Goal: Task Accomplishment & Management: Manage account settings

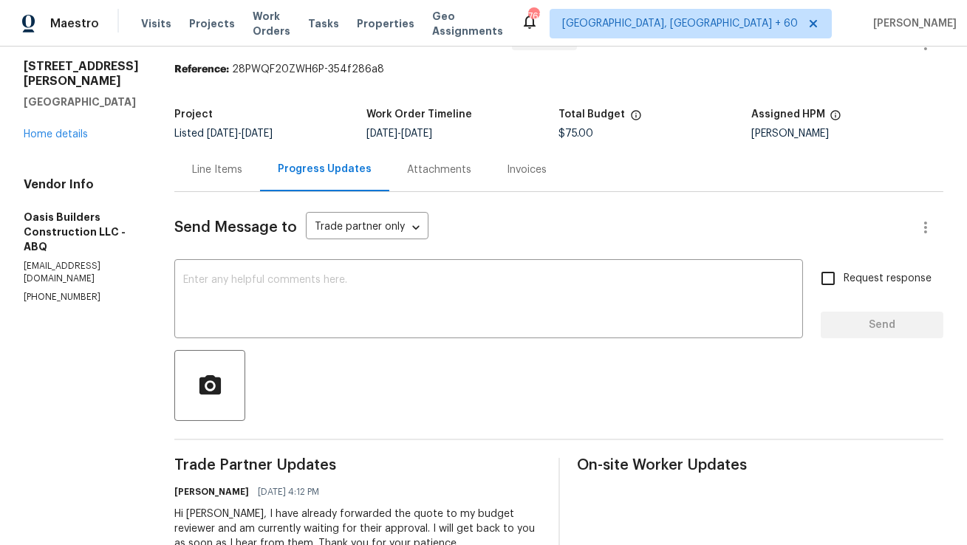
scroll to position [37, 0]
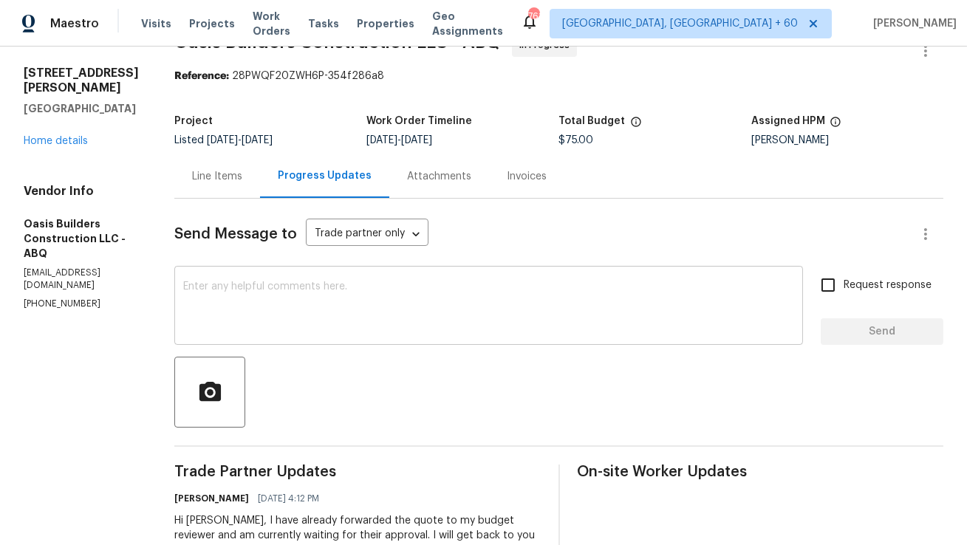
click at [333, 290] on textarea at bounding box center [488, 307] width 611 height 52
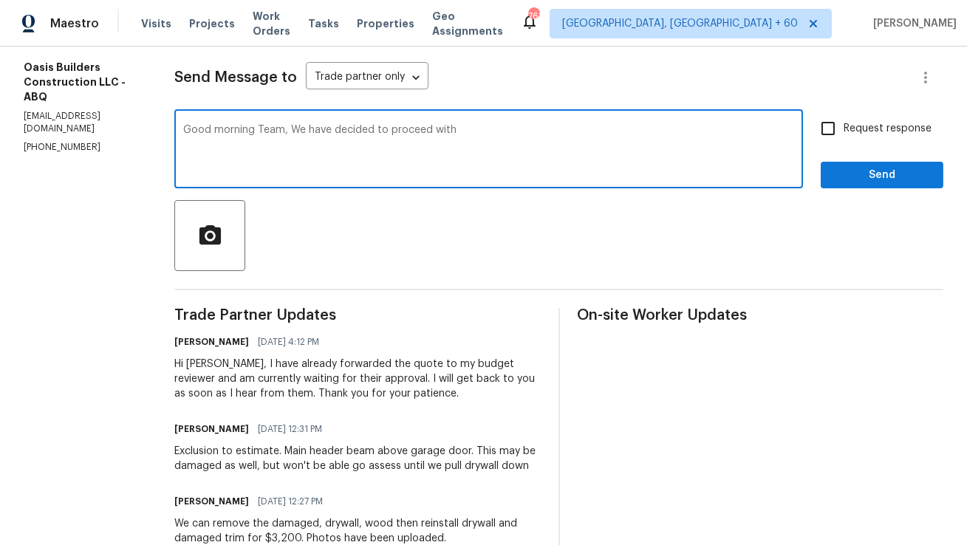
scroll to position [191, 0]
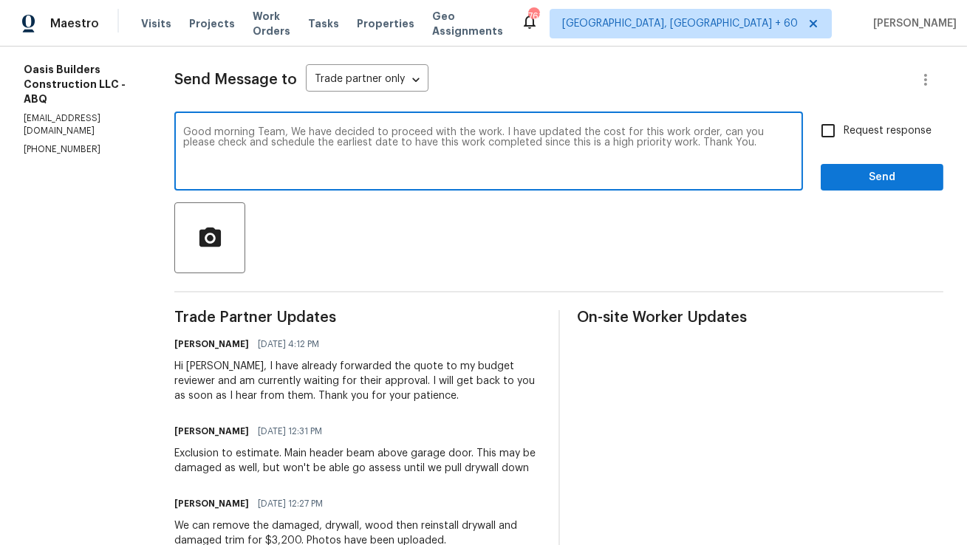
paste textarea "We have decided to proceed with the work. I’ve updated the cost for this work o…"
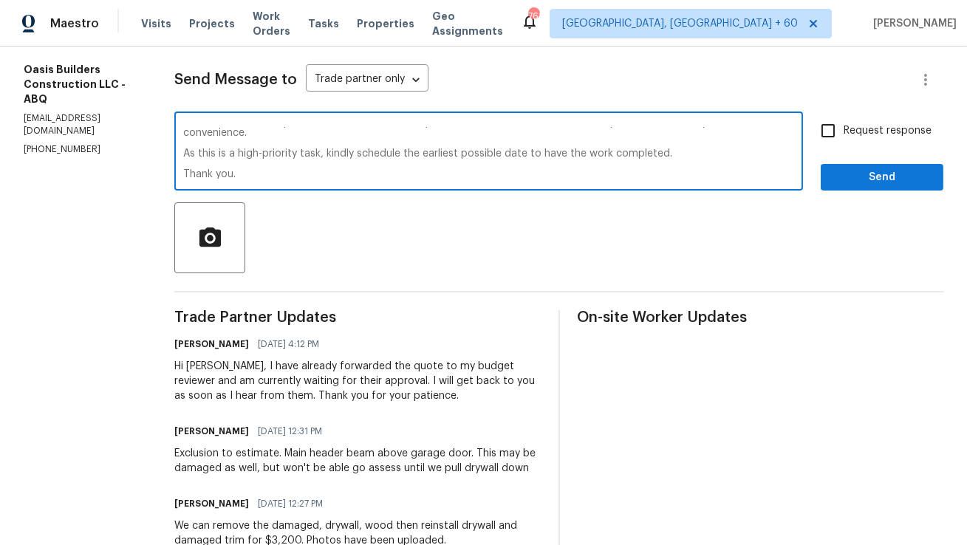
scroll to position [0, 0]
click at [310, 129] on textarea "Good morning Team, We have decided to proceed with the work. I’ve updated the c…" at bounding box center [488, 153] width 611 height 52
click at [596, 152] on textarea "Good morning Team, We have decided to proceed with the work. I’ve updated the c…" at bounding box center [488, 153] width 611 height 52
drag, startPoint x: 601, startPoint y: 165, endPoint x: 592, endPoint y: 154, distance: 14.7
click at [592, 154] on textarea "Good morning Team, We have decided to proceed with the work. I’ve updated the c…" at bounding box center [488, 153] width 611 height 52
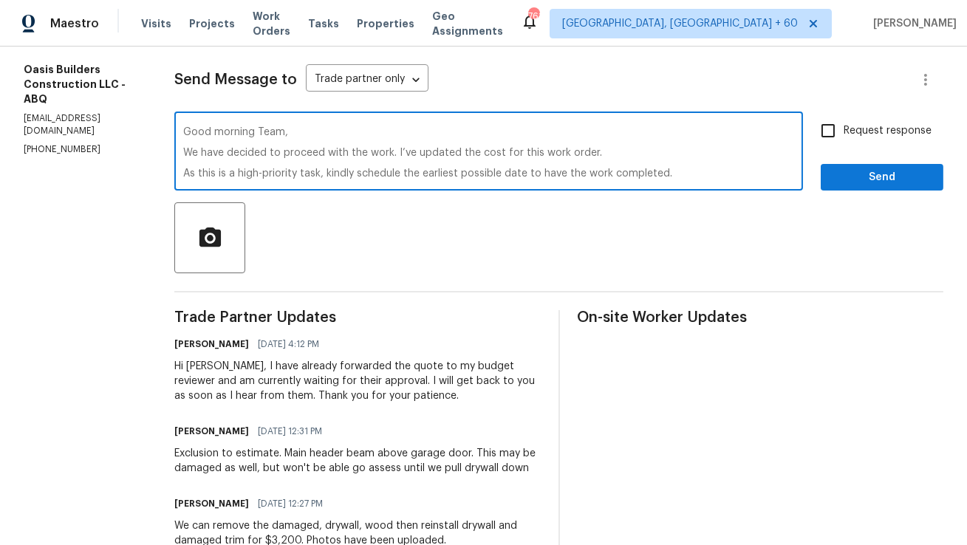
click at [379, 154] on textarea "Good morning Team, We have decided to proceed with the work. I’ve updated the c…" at bounding box center [488, 153] width 611 height 52
click at [368, 152] on textarea "Good morning Team, We have decided to proceed with the work. I’ve updated the c…" at bounding box center [488, 153] width 611 height 52
click at [410, 155] on textarea "Good morning Team, We have decided to proceed with the work. I’ve updated the c…" at bounding box center [488, 153] width 611 height 52
click at [369, 174] on textarea "Good morning Team, We have decided to proceed with the work. I have updated the…" at bounding box center [488, 153] width 611 height 52
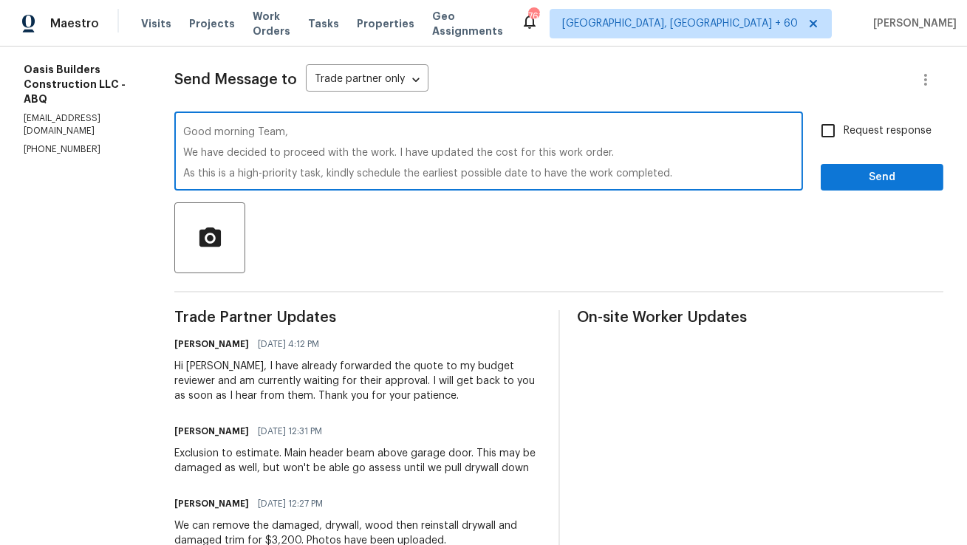
click at [370, 150] on textarea "Good morning Team, We have decided to proceed with the work. I have updated the…" at bounding box center [488, 153] width 611 height 52
click at [357, 150] on textarea "Good morning Team, We have decided to proceed with the work. I have updated the…" at bounding box center [488, 153] width 611 height 52
click at [412, 152] on textarea "Good morning Team, We have decided to proceed with your scope work. I have upda…" at bounding box center [488, 153] width 611 height 52
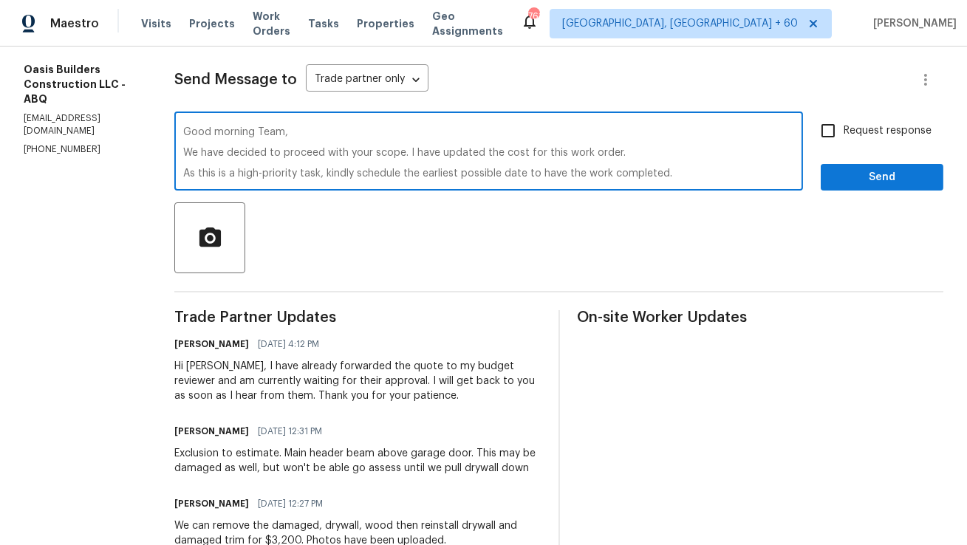
drag, startPoint x: 631, startPoint y: 148, endPoint x: 134, endPoint y: 106, distance: 498.2
click at [134, 106] on div "All work orders [STREET_ADDRESS][PERSON_NAME] Home details Vendor Info Oasis Bu…" at bounding box center [483, 461] width 967 height 1213
click at [403, 157] on textarea "Good morning Team, We have decided to proceed with your scope. I have updated t…" at bounding box center [488, 153] width 611 height 52
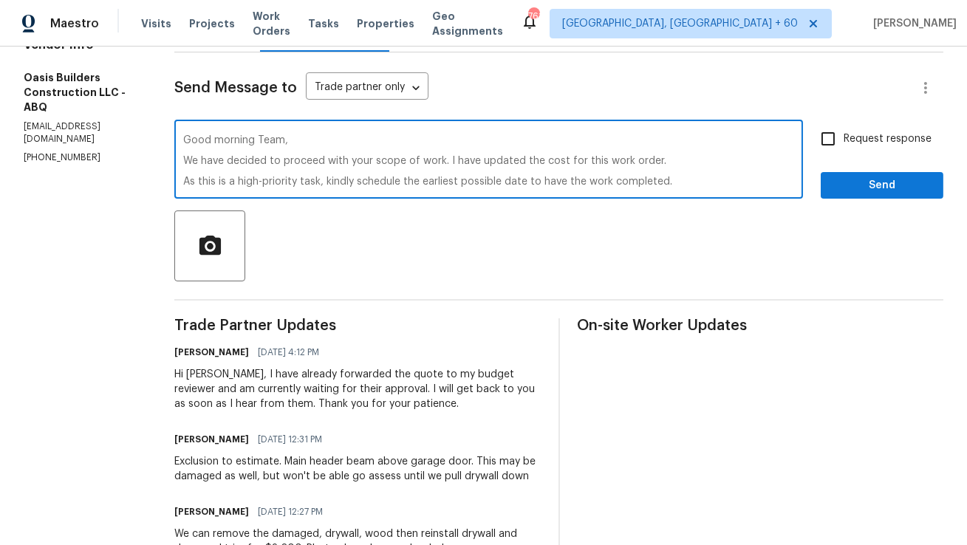
type textarea "Good morning Team, We have decided to proceed with your scope of work. I have u…"
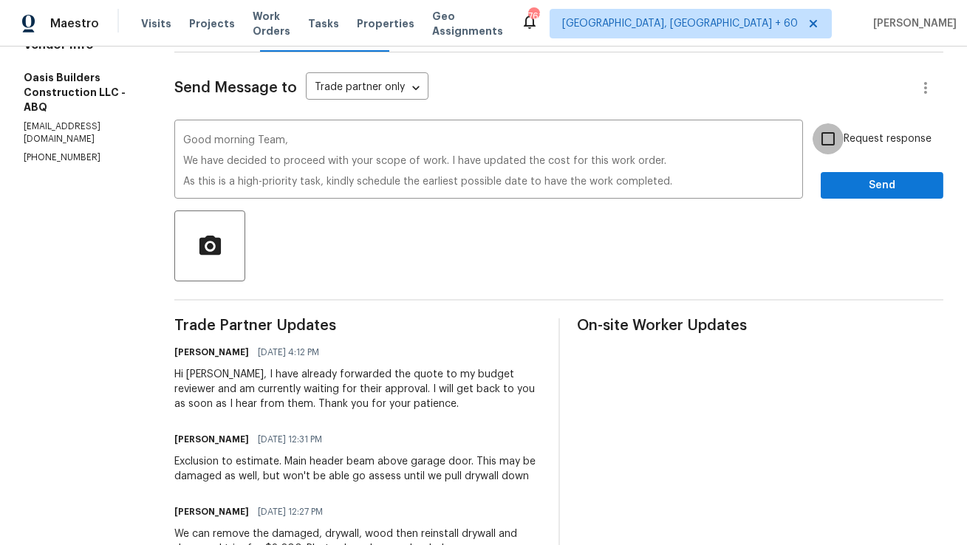
click at [830, 143] on input "Request response" at bounding box center [828, 138] width 31 height 31
checkbox input "true"
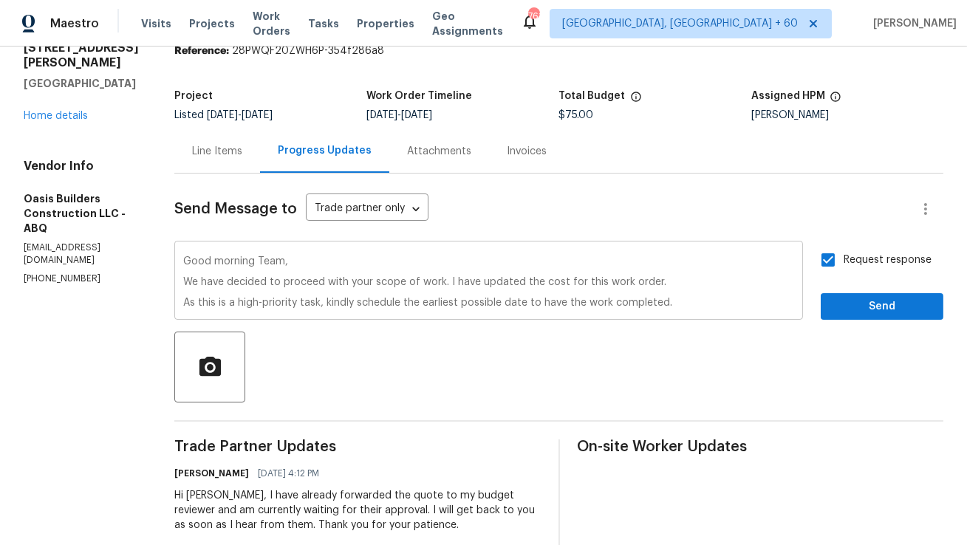
scroll to position [52, 0]
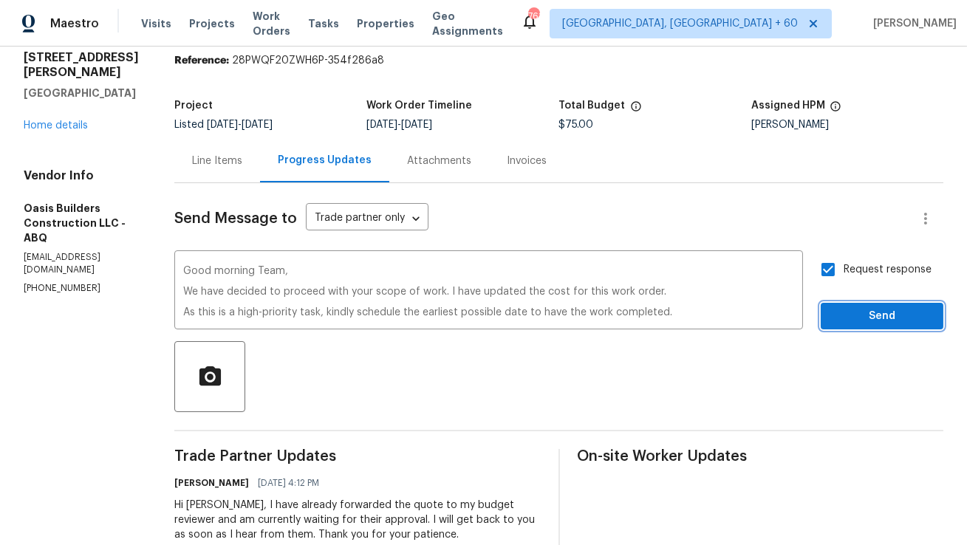
click at [874, 318] on span "Send" at bounding box center [882, 316] width 99 height 18
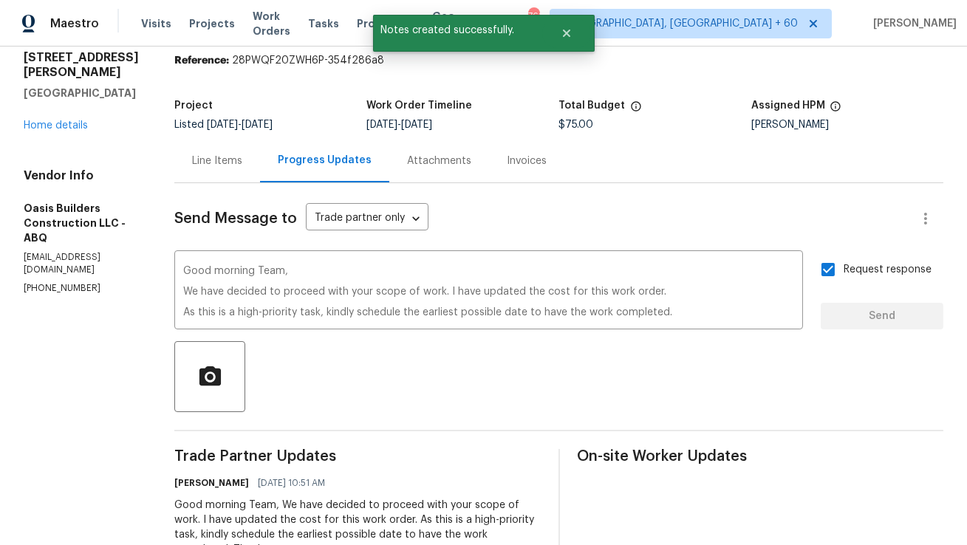
click at [230, 168] on div "Line Items" at bounding box center [217, 161] width 86 height 44
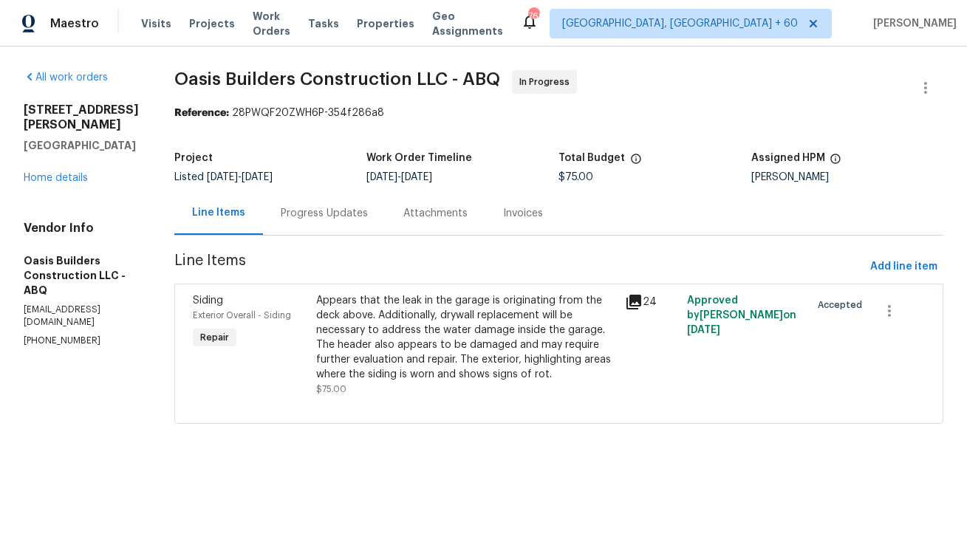
click at [530, 346] on div "Appears that the leak in the garage is originating from the deck above. Additio…" at bounding box center [466, 337] width 300 height 89
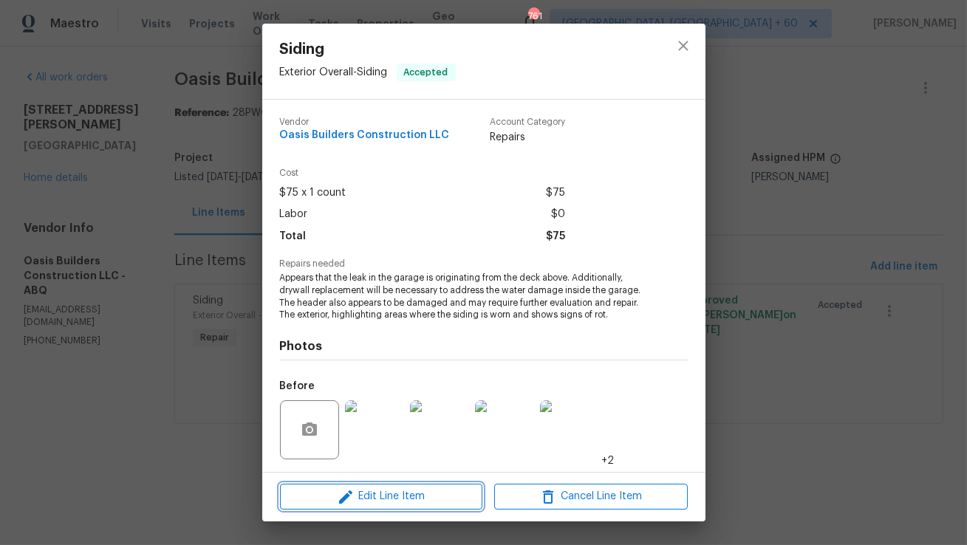
click at [385, 505] on span "Edit Line Item" at bounding box center [381, 497] width 194 height 18
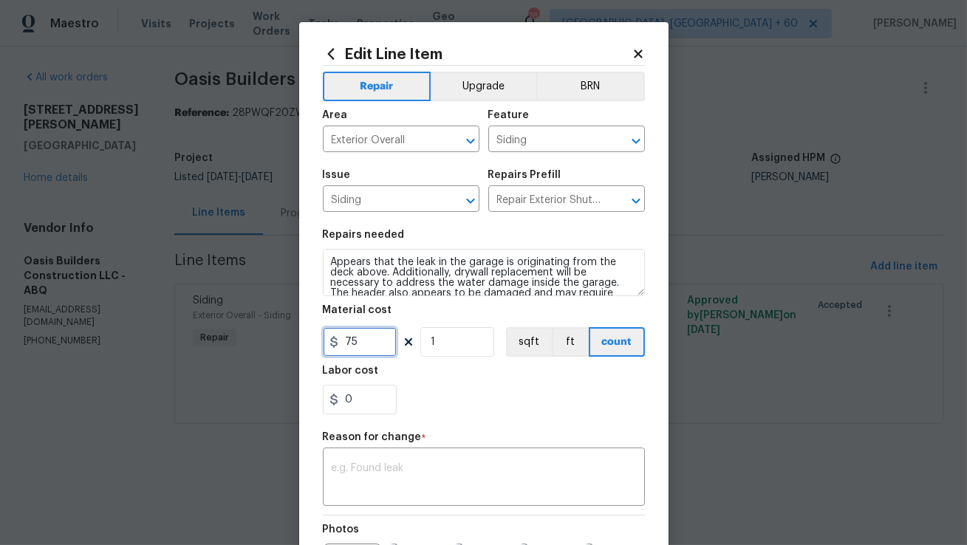
click at [371, 345] on input "75" at bounding box center [360, 342] width 74 height 30
type input "3200"
click at [363, 484] on textarea at bounding box center [484, 478] width 304 height 31
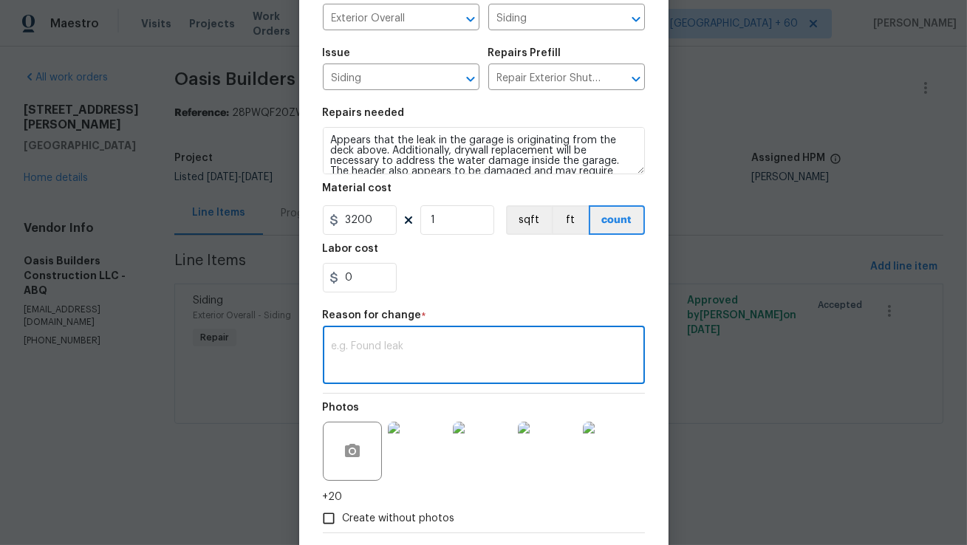
scroll to position [123, 0]
click at [449, 349] on textarea at bounding box center [484, 356] width 304 height 31
paste textarea "(AM) Updated cost per BR team approval."
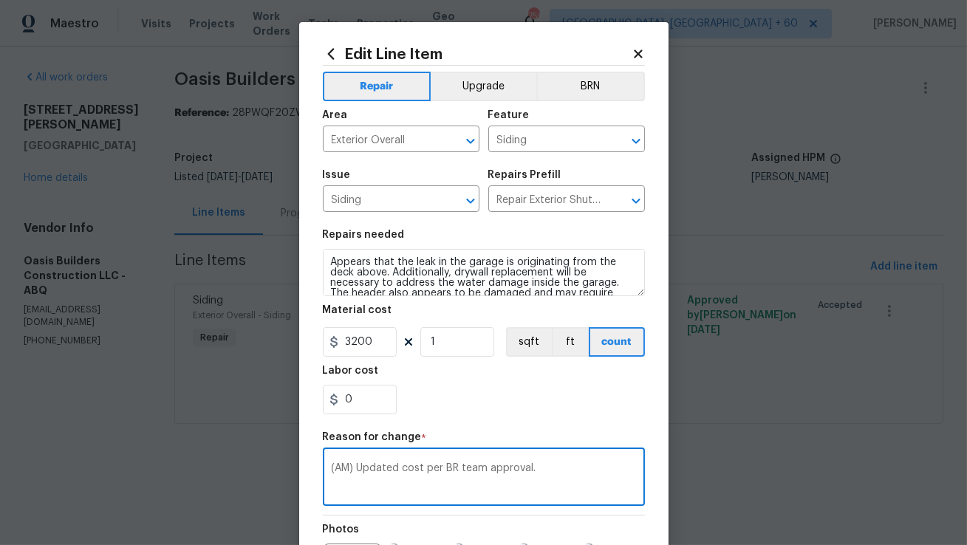
scroll to position [197, 0]
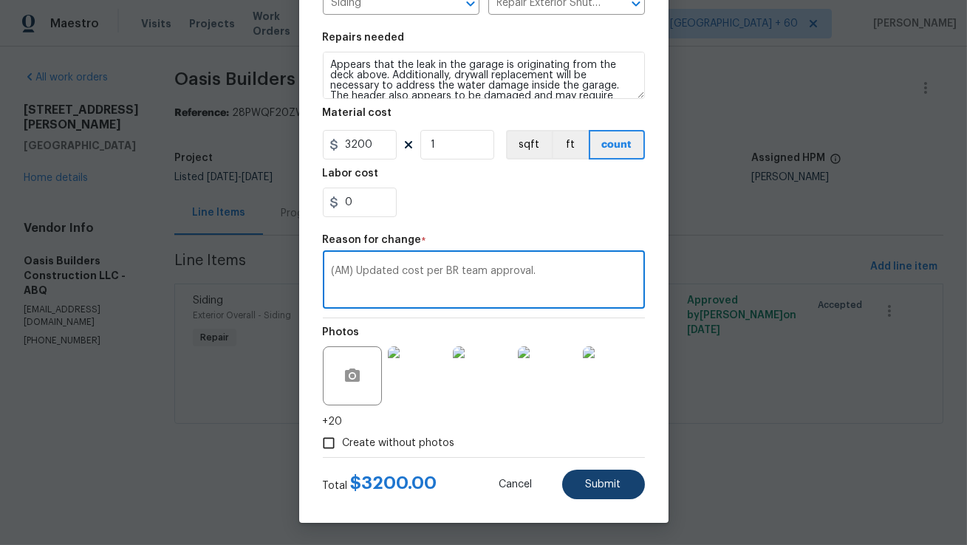
type textarea "(AM) Updated cost per BR team approval."
click at [604, 482] on span "Submit" at bounding box center [603, 484] width 35 height 11
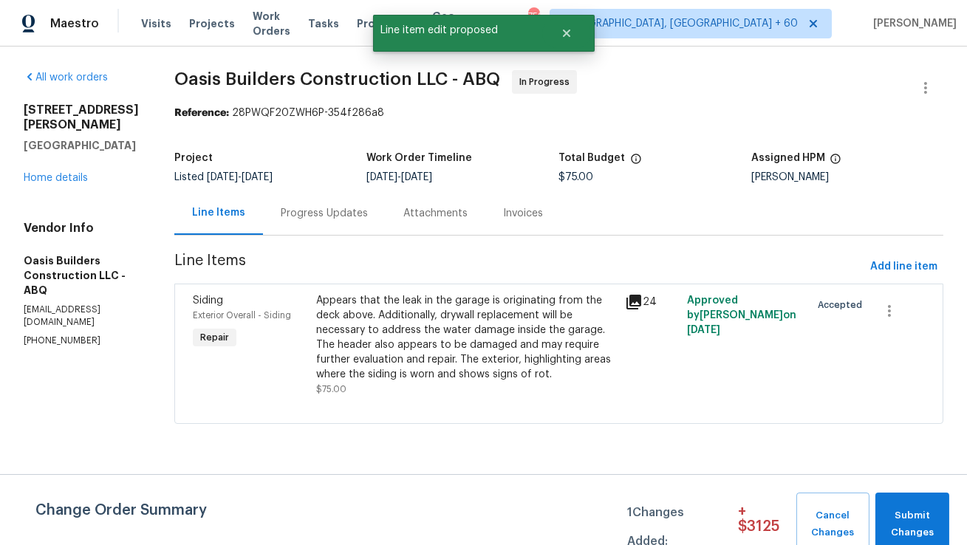
scroll to position [0, 0]
click at [925, 536] on span "Submit Changes" at bounding box center [912, 525] width 59 height 34
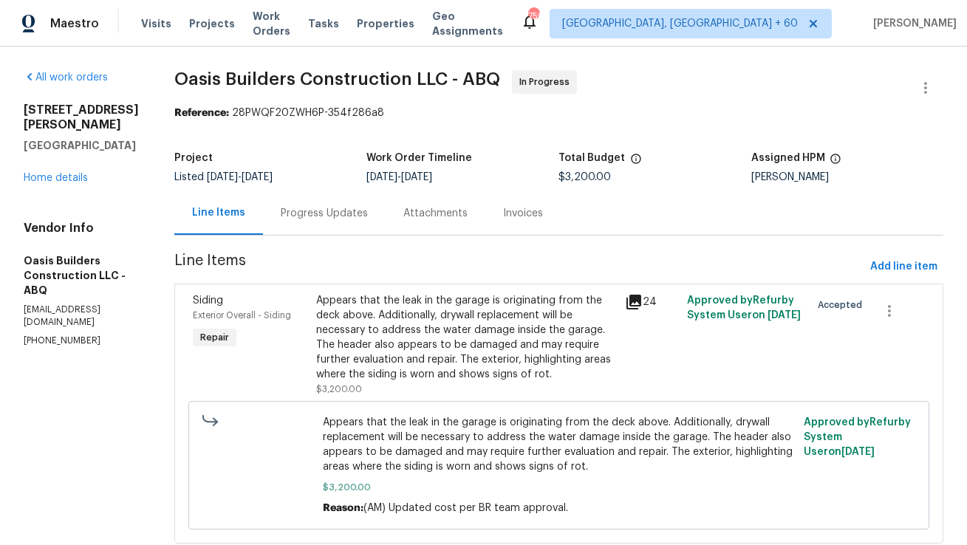
click at [317, 212] on div "Progress Updates" at bounding box center [324, 213] width 87 height 15
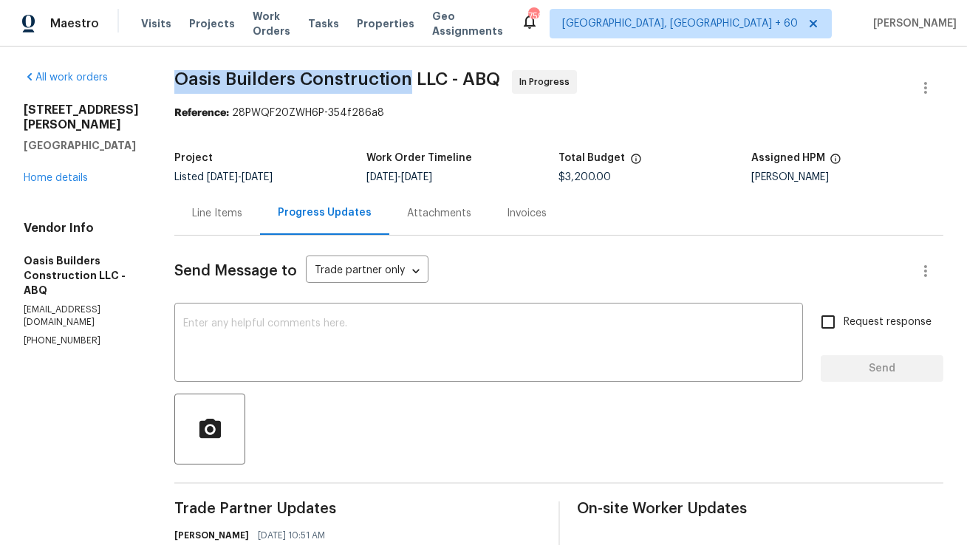
copy span "Oasis Builders Construction"
drag, startPoint x: 174, startPoint y: 79, endPoint x: 409, endPoint y: 79, distance: 234.2
click at [409, 79] on span "Oasis Builders Construction LLC - ABQ" at bounding box center [337, 79] width 326 height 18
